Goal: Task Accomplishment & Management: Complete application form

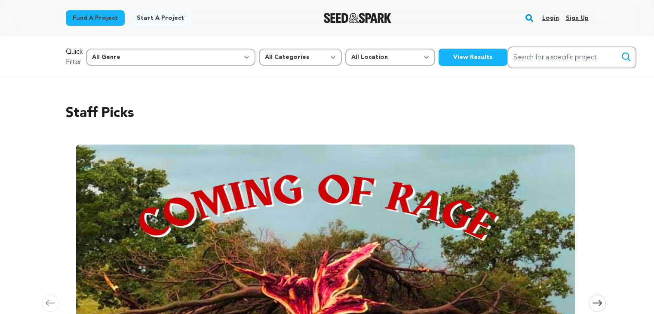
click at [552, 18] on link "Login" at bounding box center [550, 18] width 17 height 14
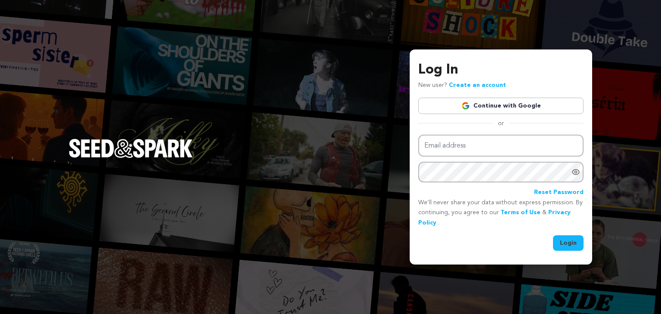
click at [508, 104] on link "Continue with Google" at bounding box center [500, 106] width 165 height 16
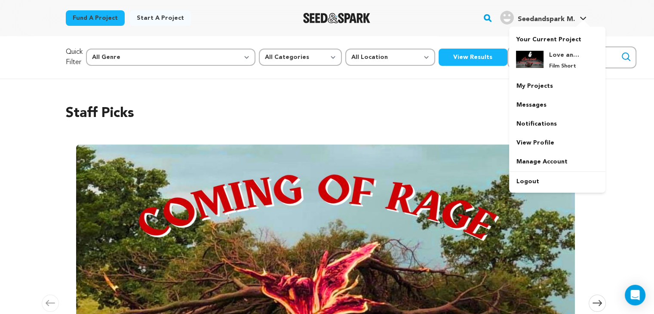
click at [560, 68] on p "Film Short" at bounding box center [564, 66] width 31 height 7
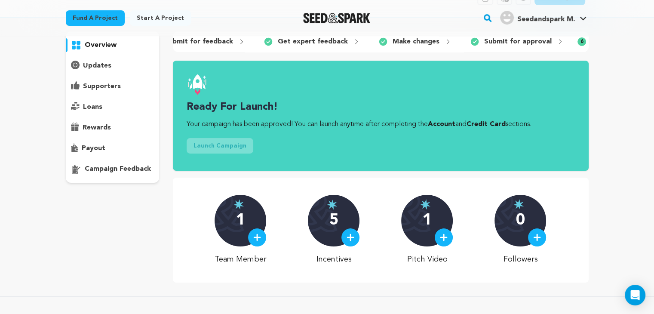
scroll to position [0, 213]
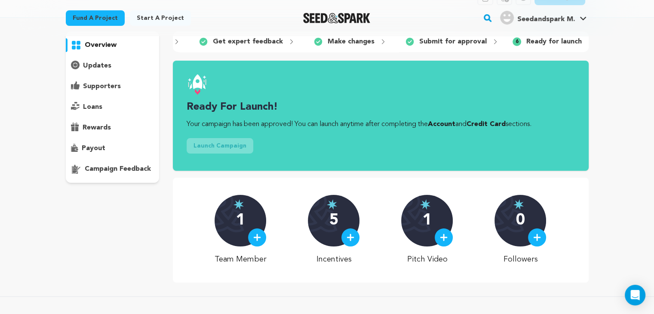
click at [544, 40] on p "Ready for launch" at bounding box center [554, 42] width 55 height 10
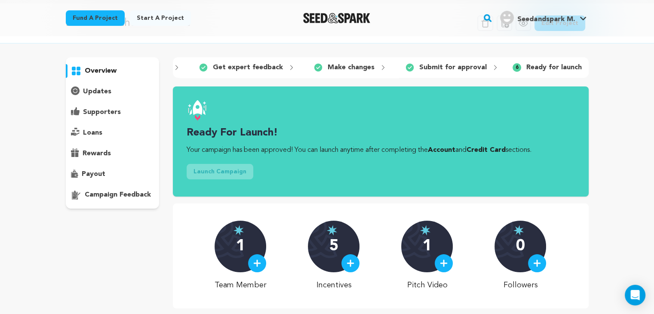
scroll to position [34, 0]
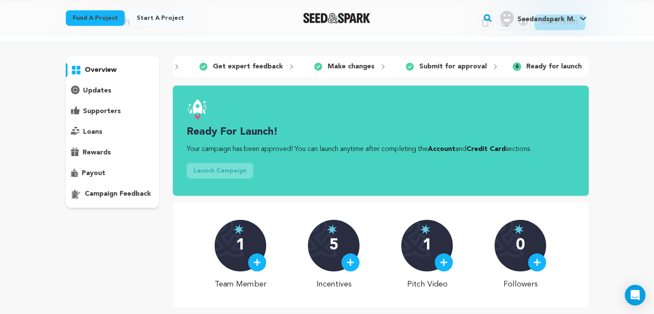
click at [220, 179] on button "Launch Campaign" at bounding box center [220, 170] width 67 height 15
click at [101, 93] on p "updates" at bounding box center [97, 91] width 28 height 10
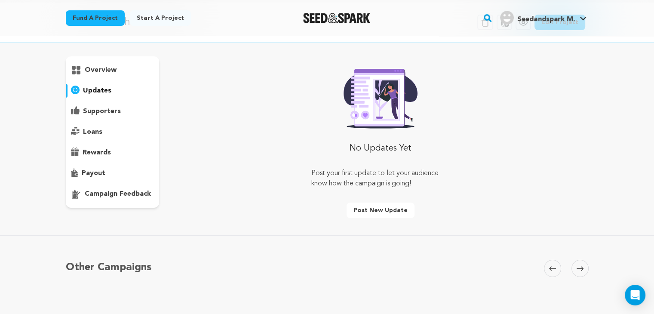
click at [96, 70] on p "overview" at bounding box center [101, 70] width 32 height 10
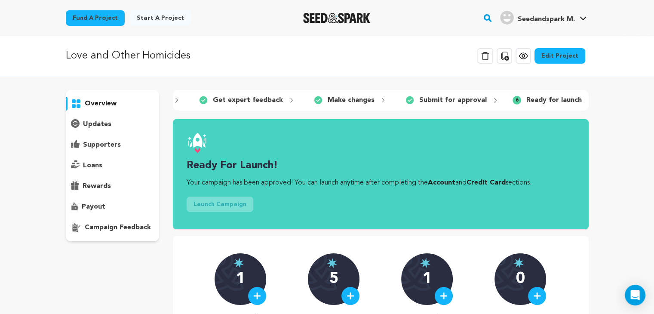
click at [578, 49] on link "Edit Project" at bounding box center [560, 55] width 51 height 15
click at [572, 57] on link "Edit Project" at bounding box center [560, 55] width 51 height 15
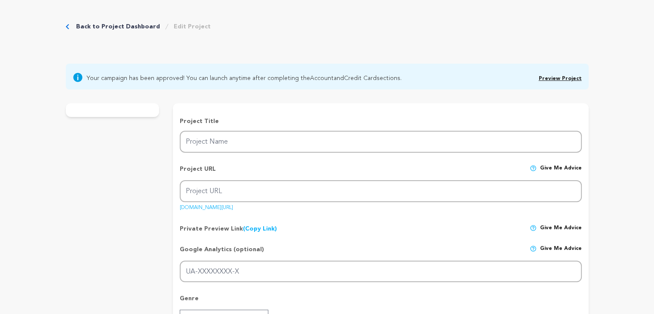
type input "Love and Other Homicides"
type input "love-and-other-homicides"
type input "A delusional detective falls head over heels for a murder victim letting fantas…"
type textarea "Love and Other Homicides is an absurdist comedy that plays with archetypes and …"
type textarea "Love and Other Homicides is a student thesis project that aims on creating art …"
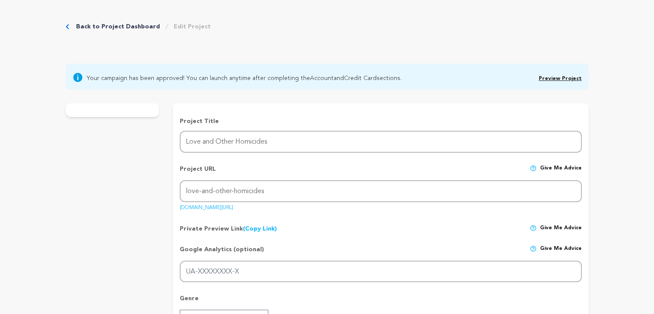
type textarea "We are affiliated with MRR Pictures LLC and [GEOGRAPHIC_DATA]"
radio input "true"
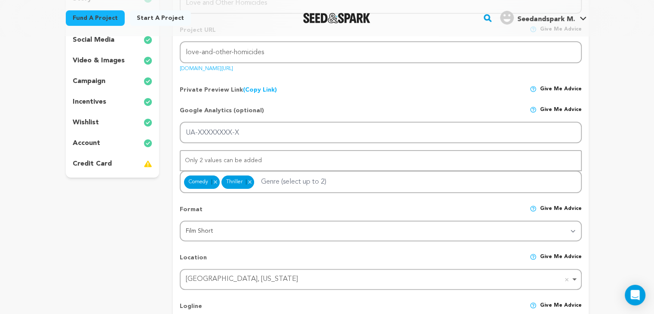
scroll to position [175, 0]
click at [112, 166] on div "credit card" at bounding box center [113, 164] width 94 height 14
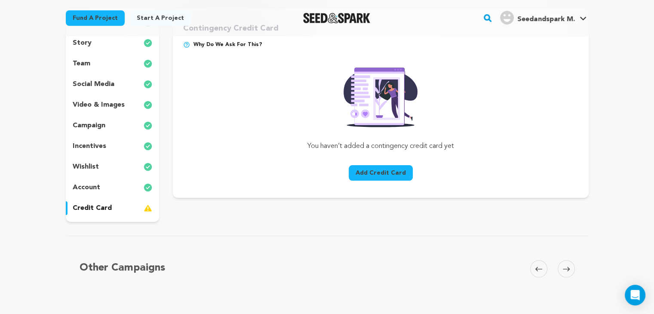
scroll to position [132, 0]
click at [385, 173] on button "Add Credit Card" at bounding box center [381, 171] width 64 height 15
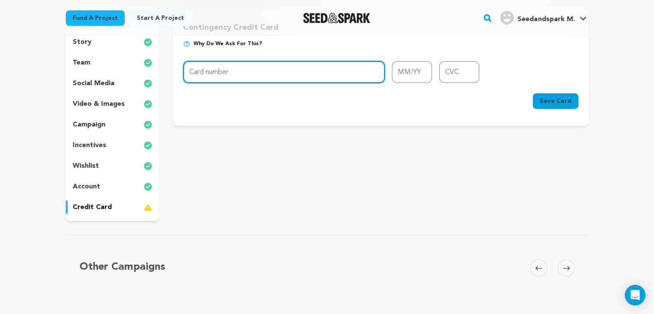
click at [299, 71] on input "Card number" at bounding box center [284, 72] width 202 height 22
type input "5187 2538 9415 9028"
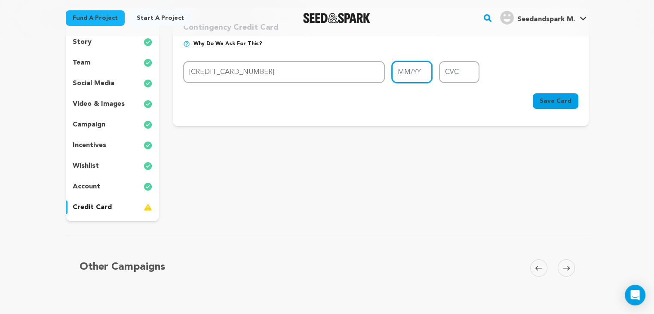
type input "08/30"
type input "747"
click at [403, 101] on div "Cancel Save Card" at bounding box center [380, 102] width 395 height 19
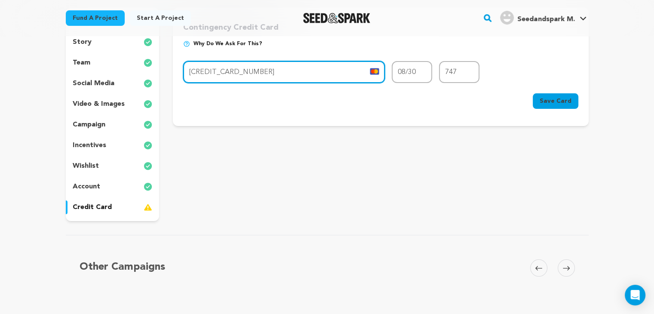
click at [324, 73] on input "5187 2538 9415 9028" at bounding box center [284, 72] width 202 height 22
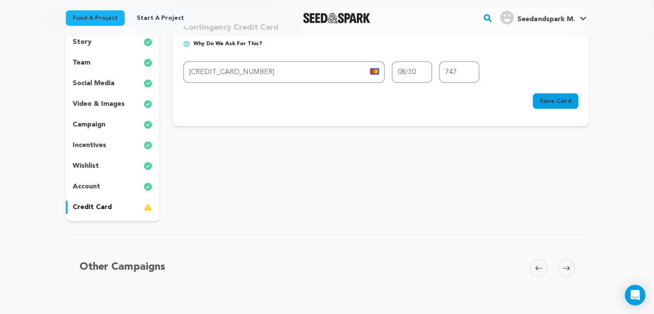
type input "5156 7687 2865 8678"
type input "04/29"
click at [456, 75] on input "CVC" at bounding box center [459, 72] width 40 height 22
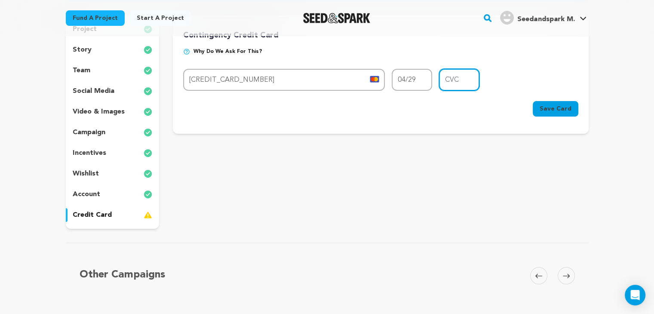
scroll to position [128, 0]
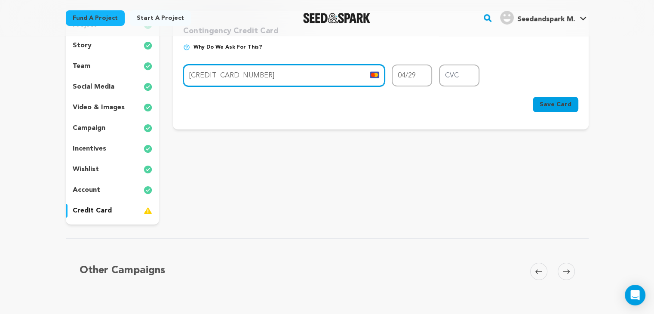
click at [316, 73] on input "5156 7687 2865 8678" at bounding box center [284, 76] width 202 height 22
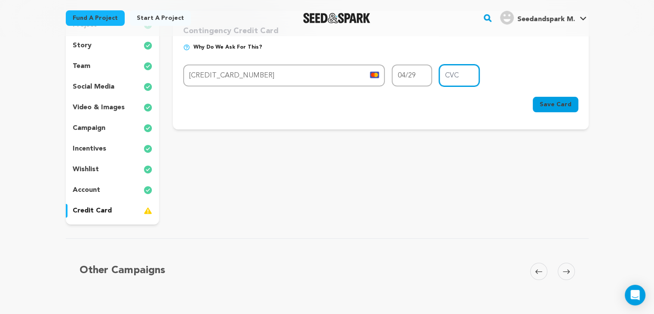
click at [460, 79] on input "CVC" at bounding box center [459, 76] width 40 height 22
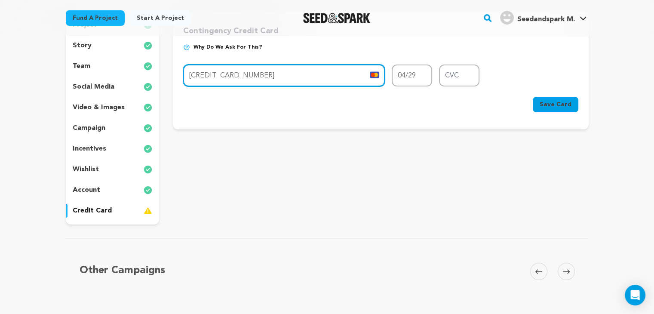
click at [337, 75] on input "5156 7687 2865 8678" at bounding box center [284, 76] width 202 height 22
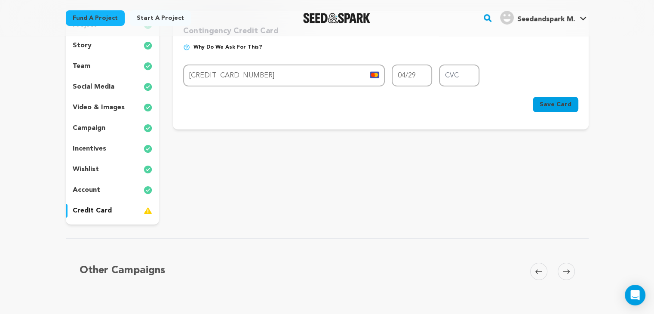
click at [188, 48] on img at bounding box center [186, 47] width 7 height 7
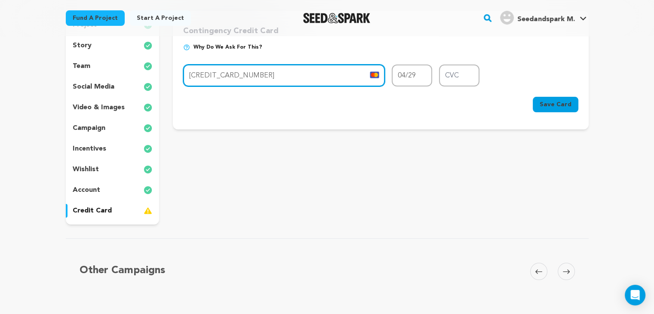
click at [317, 81] on input "5156 7687 2865 8678" at bounding box center [284, 76] width 202 height 22
type input "4761 5000 0234 5072"
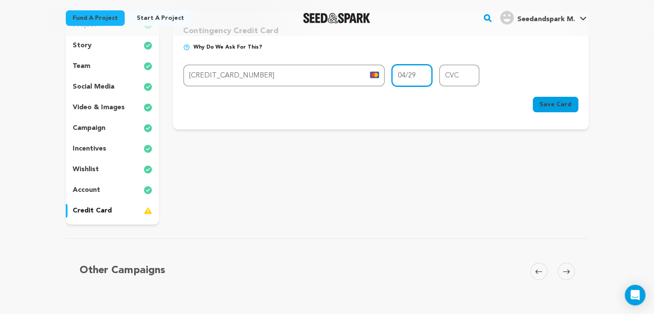
type input "02/28"
click at [454, 78] on input "CVC" at bounding box center [459, 76] width 40 height 22
type input "383"
click at [484, 102] on div "Cancel Save Card" at bounding box center [380, 106] width 395 height 19
click at [578, 109] on button "Save Card" at bounding box center [556, 104] width 46 height 15
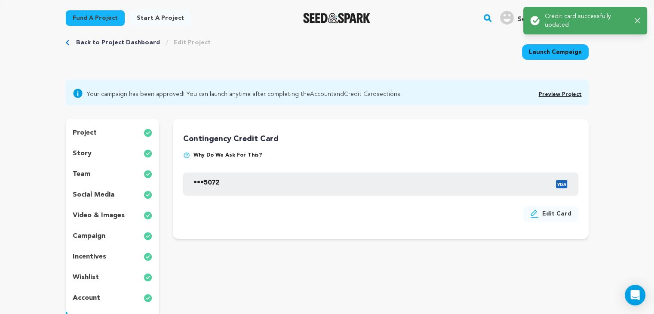
scroll to position [0, 0]
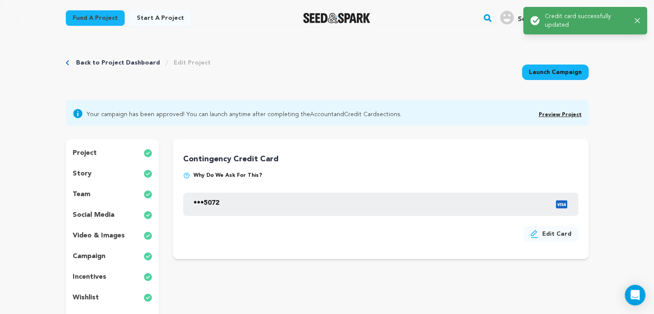
click at [550, 76] on link "Launch Campaign" at bounding box center [555, 72] width 67 height 15
